Goal: Transaction & Acquisition: Purchase product/service

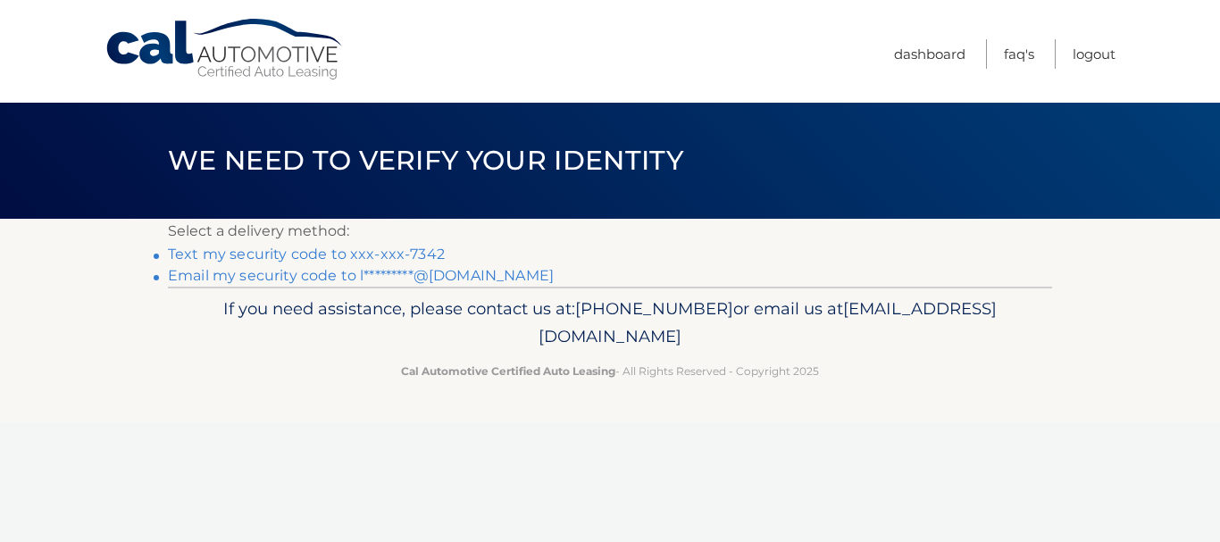
click at [332, 254] on link "Text my security code to xxx-xxx-7342" at bounding box center [306, 254] width 277 height 17
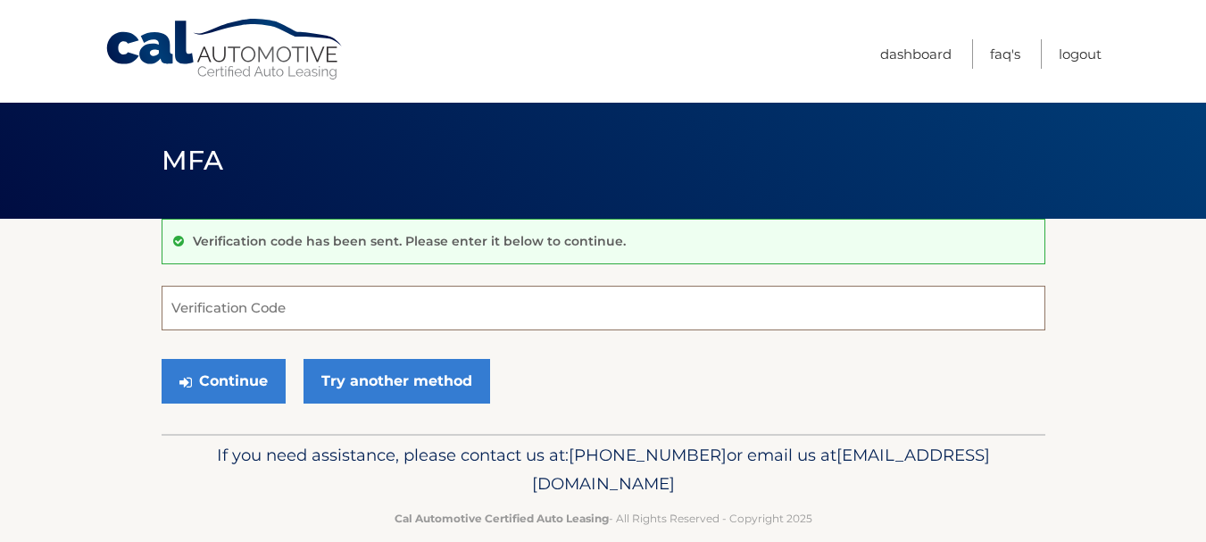
click at [276, 312] on input "Verification Code" at bounding box center [604, 308] width 884 height 45
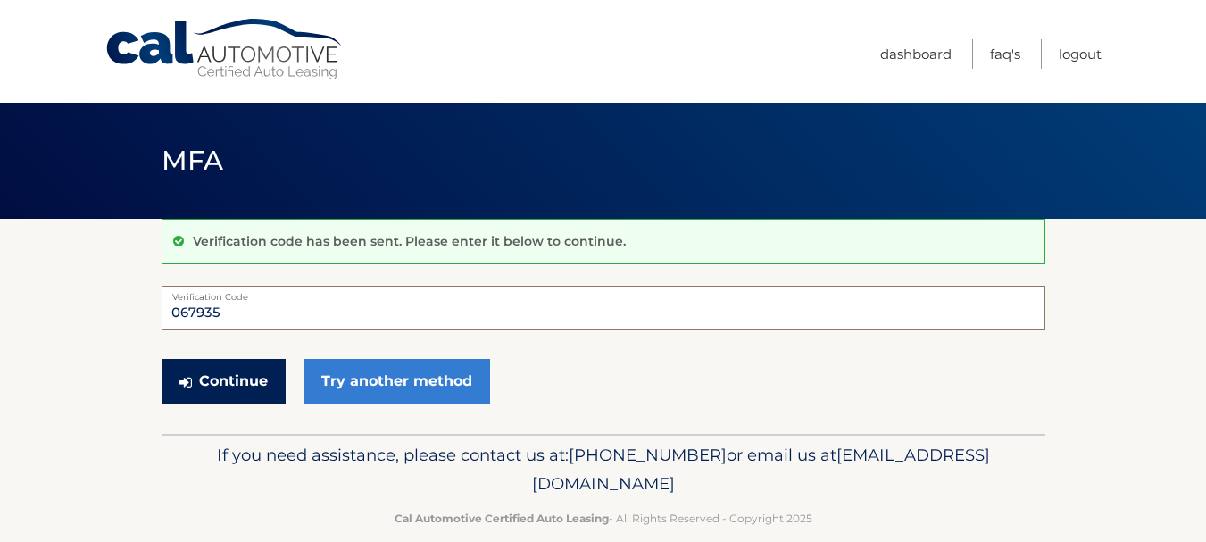
type input "067935"
click at [234, 378] on button "Continue" at bounding box center [224, 381] width 124 height 45
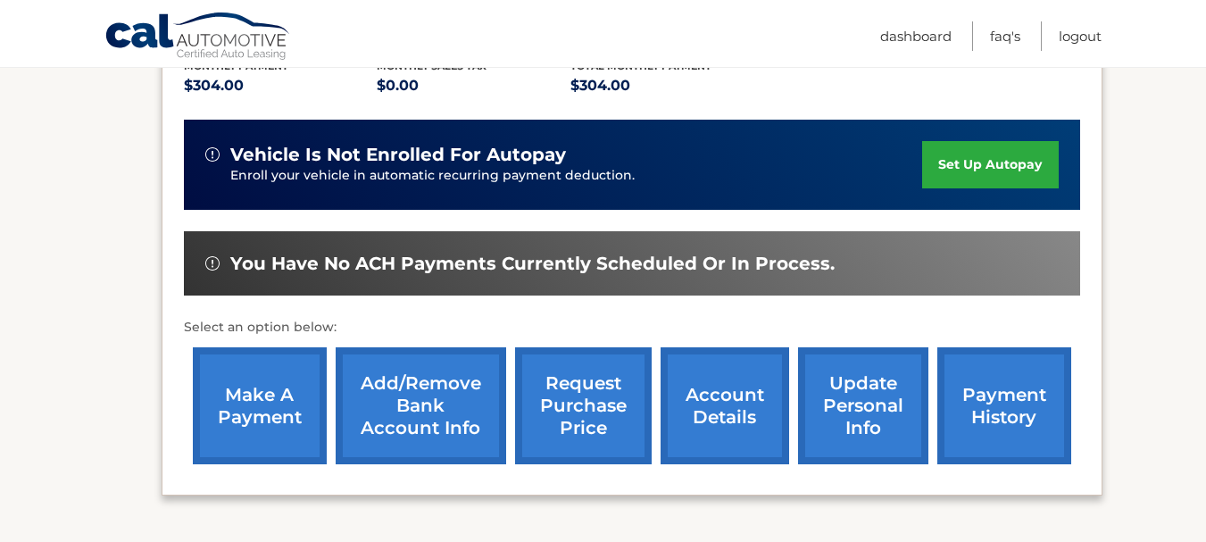
scroll to position [411, 0]
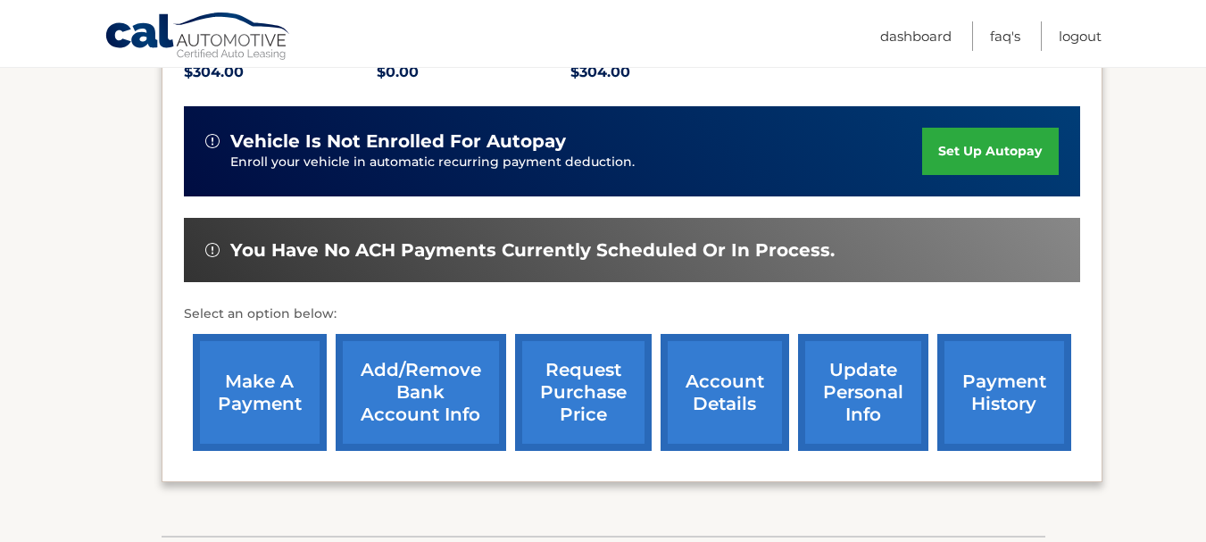
click at [234, 378] on link "make a payment" at bounding box center [260, 392] width 134 height 117
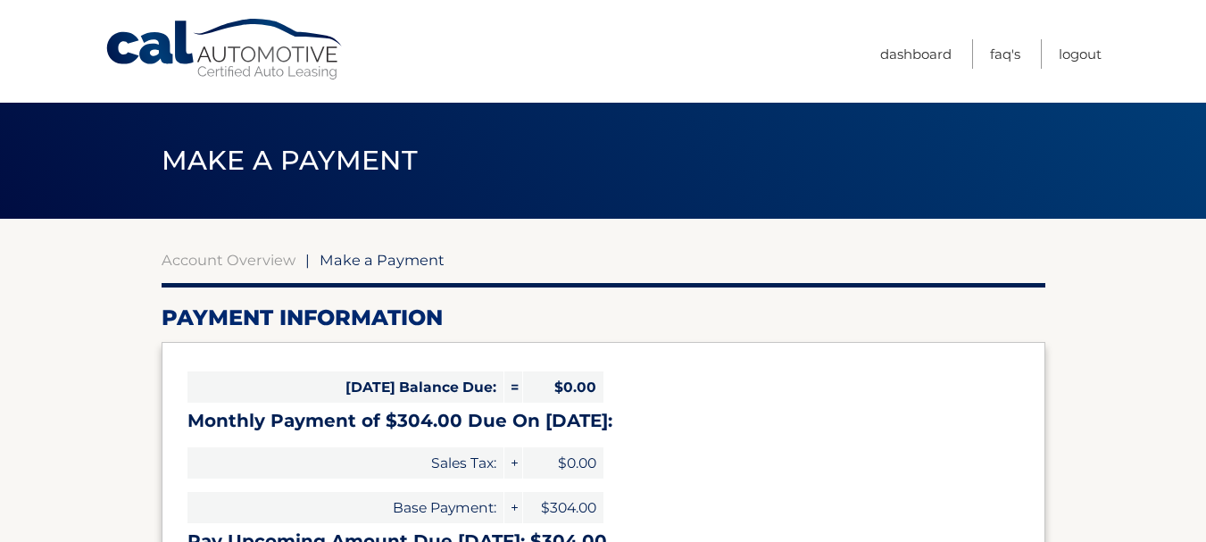
select select "ODY5OTEwZmYtYzg3Zi00YmZiLWIzNGUtY2EzMGMwZDU2NTA0"
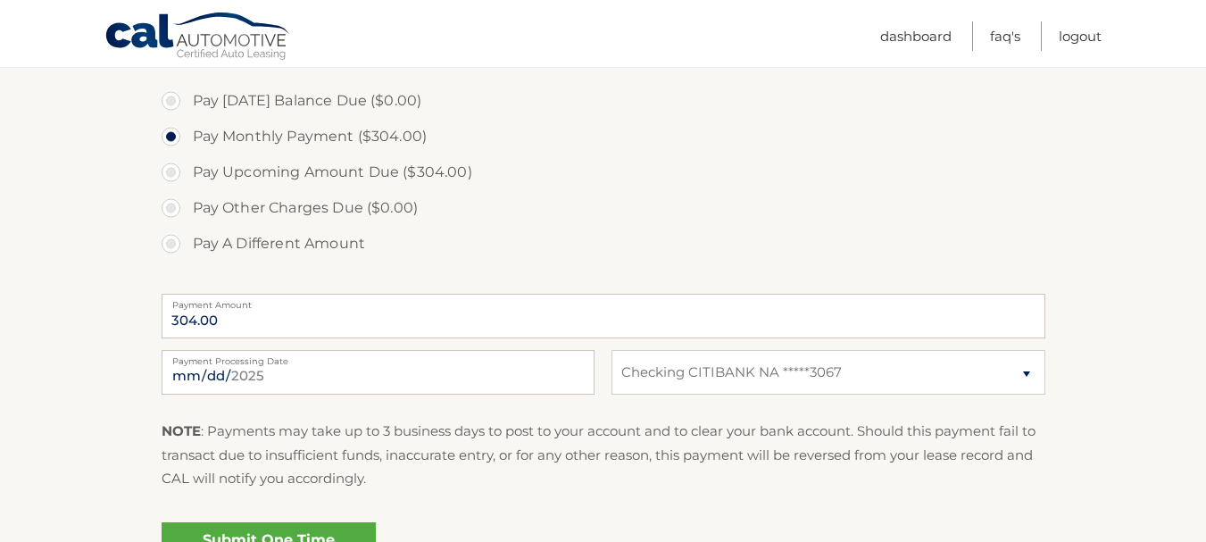
scroll to position [537, 0]
click at [258, 367] on input "[DATE]" at bounding box center [378, 370] width 433 height 45
type input "[DATE]"
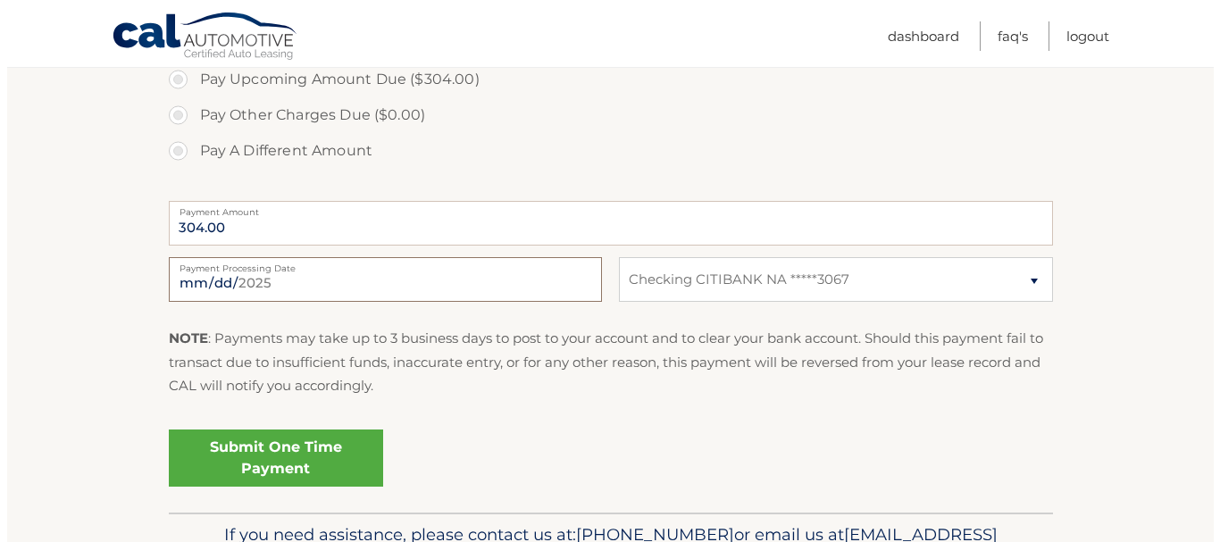
scroll to position [629, 0]
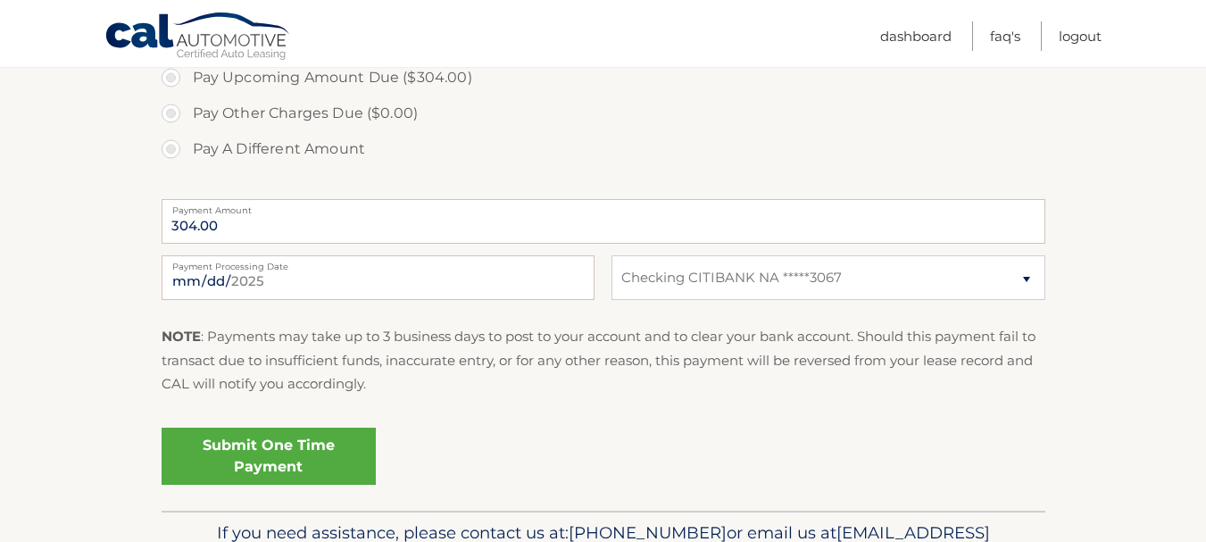
click at [268, 450] on link "Submit One Time Payment" at bounding box center [269, 456] width 214 height 57
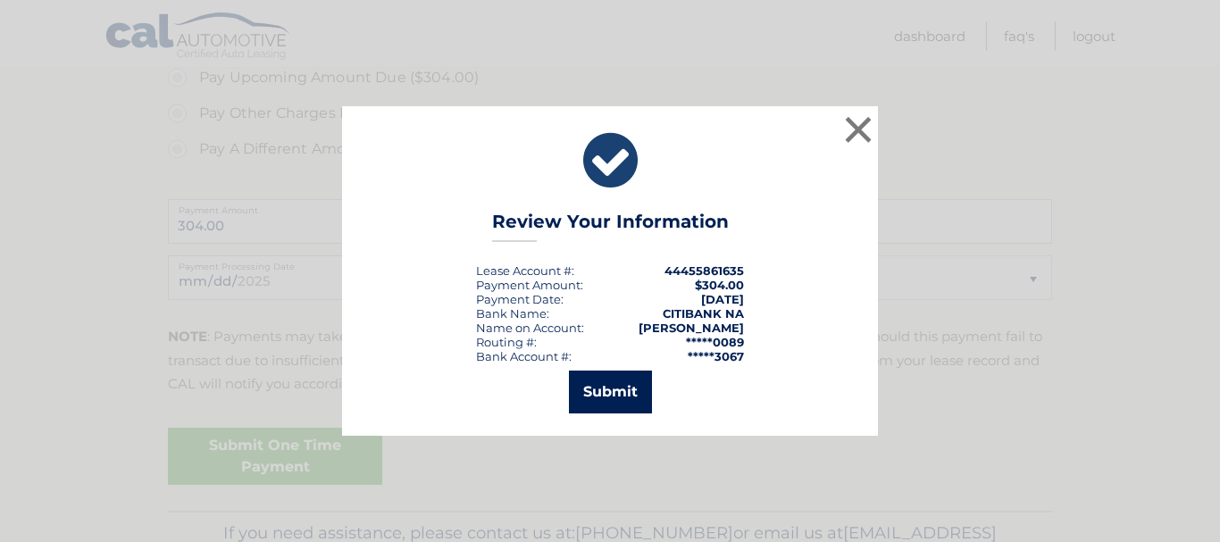
click at [602, 391] on button "Submit" at bounding box center [610, 392] width 83 height 43
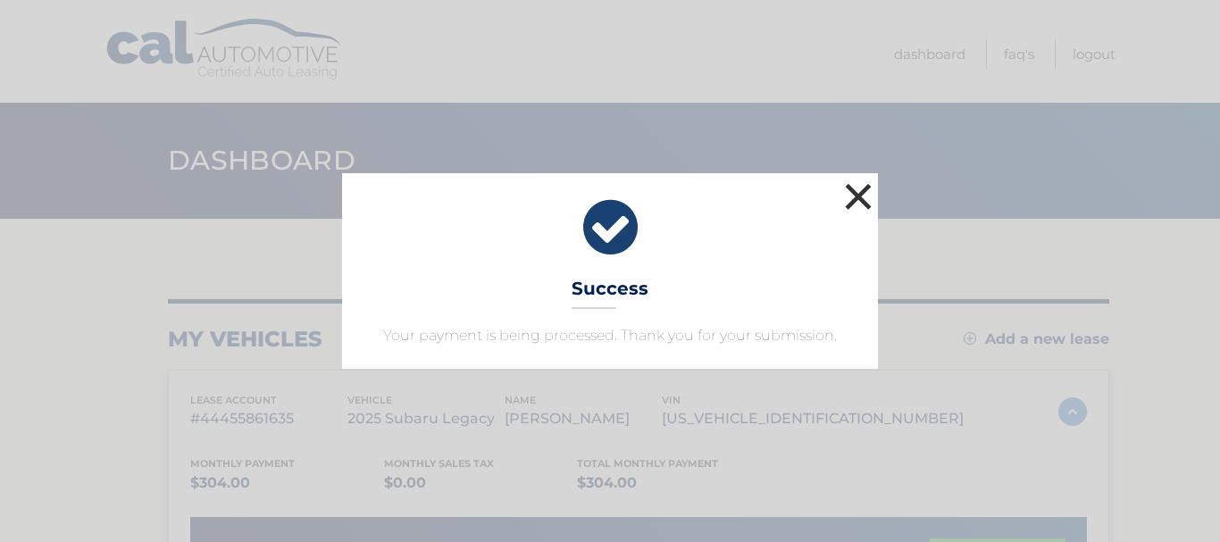
click at [869, 186] on button "×" at bounding box center [858, 197] width 36 height 36
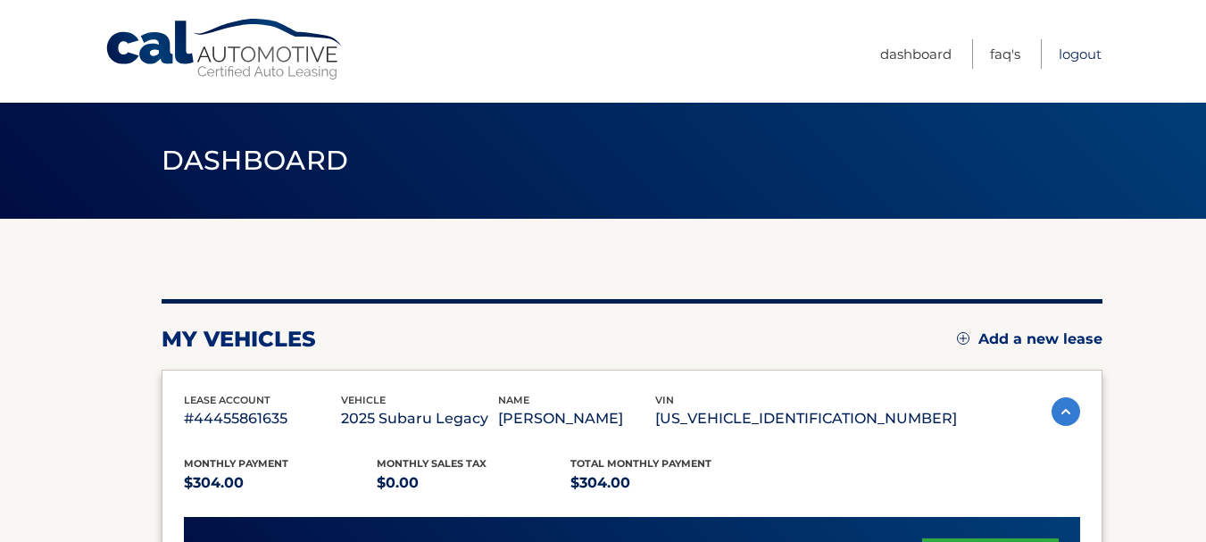
click at [1080, 58] on link "Logout" at bounding box center [1080, 53] width 43 height 29
